Goal: Task Accomplishment & Management: Manage account settings

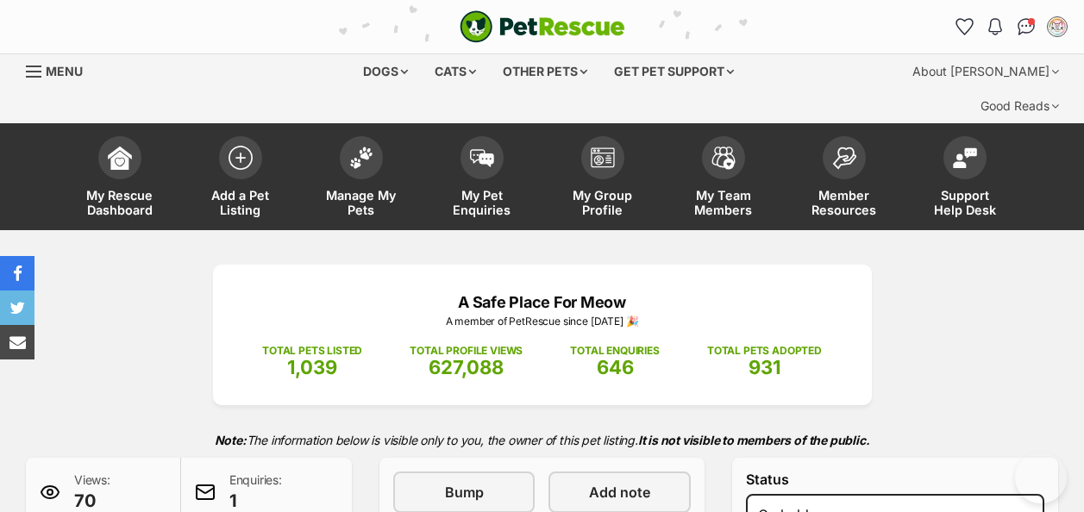
select select "on_hold"
select select "adoption_pending"
